Goal: Communication & Community: Answer question/provide support

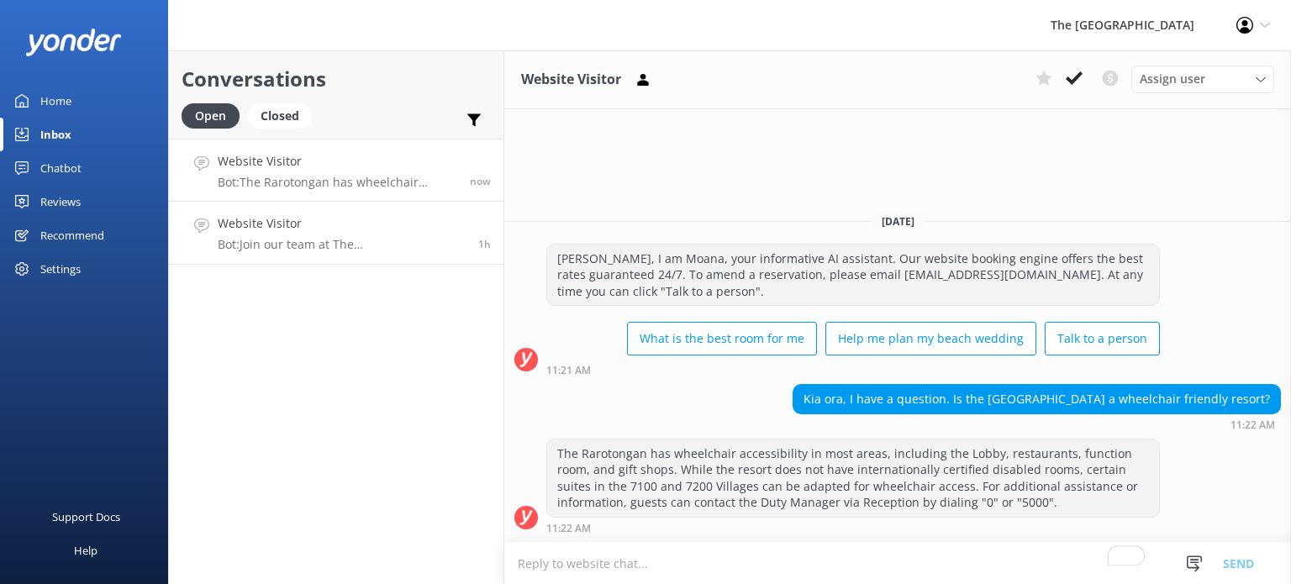
click at [344, 256] on link "Website Visitor Bot: Join our team at The [GEOGRAPHIC_DATA] and our sister reso…" at bounding box center [336, 233] width 334 height 63
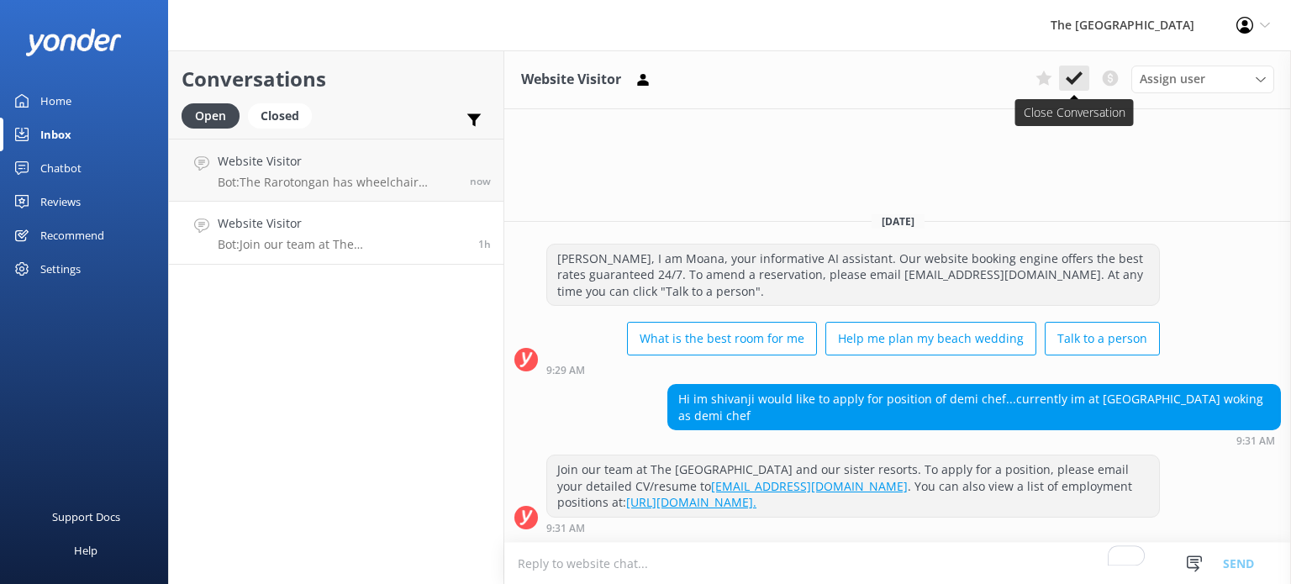
click at [1072, 84] on icon at bounding box center [1074, 78] width 17 height 17
